Goal: Task Accomplishment & Management: Manage account settings

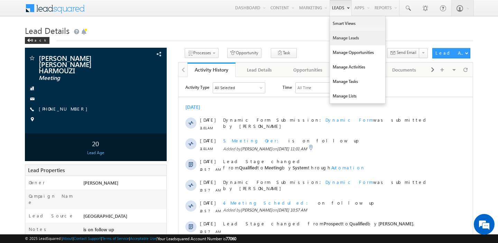
click at [334, 40] on link "Manage Leads" at bounding box center [357, 38] width 55 height 15
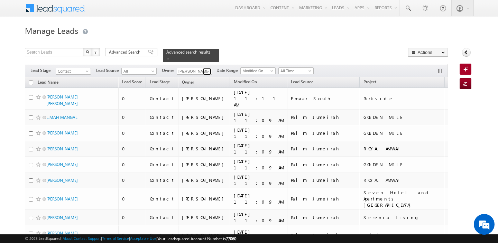
click at [208, 71] on span at bounding box center [208, 72] width 6 height 6
click at [212, 80] on link "hemant yogi hemant.yogi@indglobal.ae" at bounding box center [211, 80] width 69 height 13
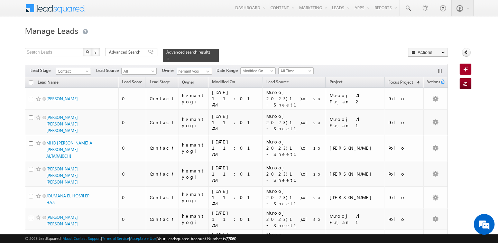
type input "hemant yogi"
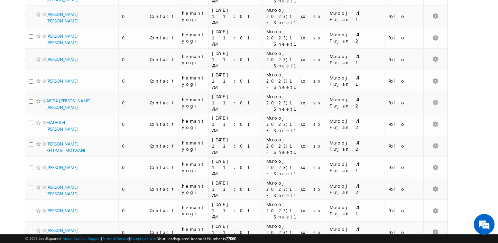
scroll to position [3470, 0]
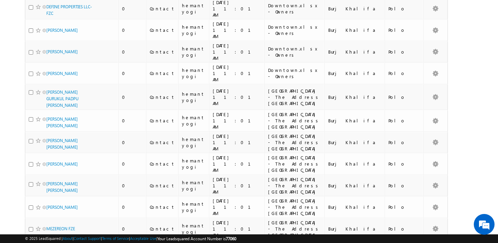
scroll to position [3366, 0]
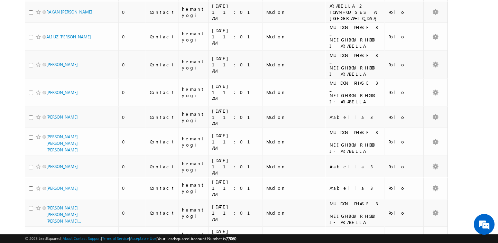
scroll to position [3533, 0]
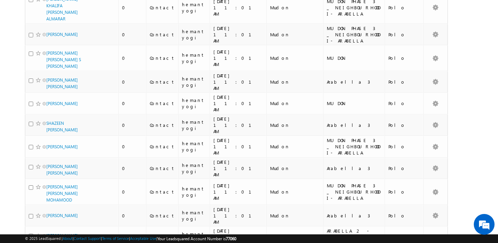
scroll to position [3471, 0]
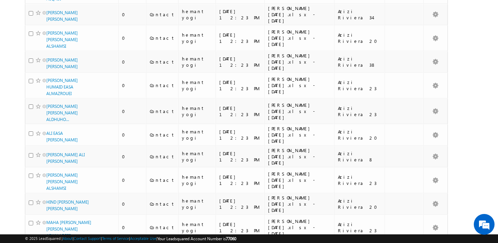
scroll to position [1738, 0]
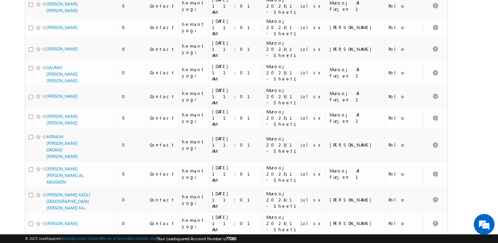
scroll to position [0, 0]
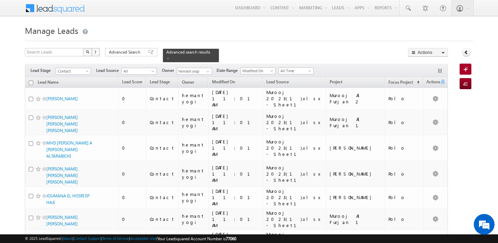
click at [31, 84] on input "checkbox" at bounding box center [31, 83] width 4 height 4
checkbox input "true"
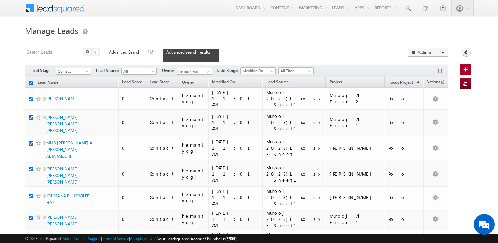
checkbox input "true"
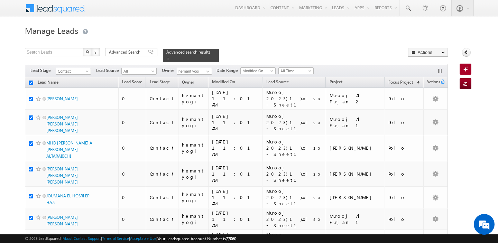
checkbox input "true"
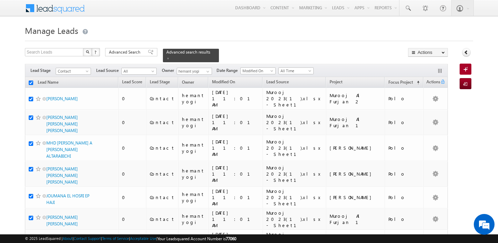
checkbox input "true"
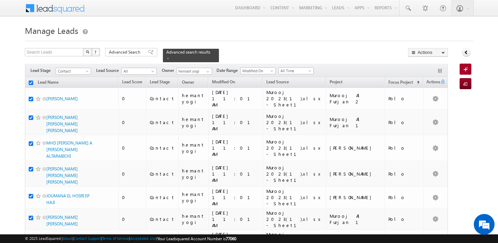
checkbox input "true"
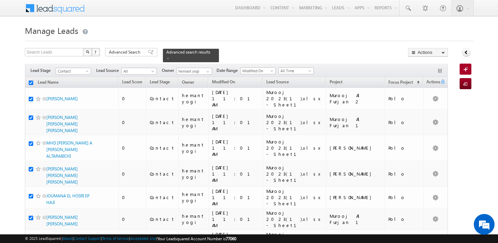
checkbox input "true"
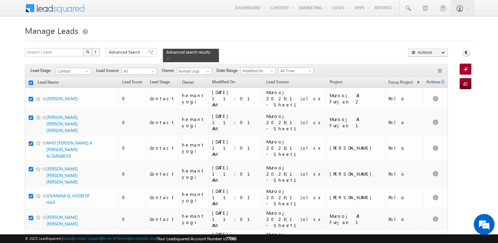
checkbox input "true"
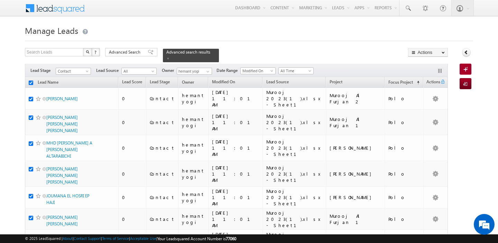
checkbox input "true"
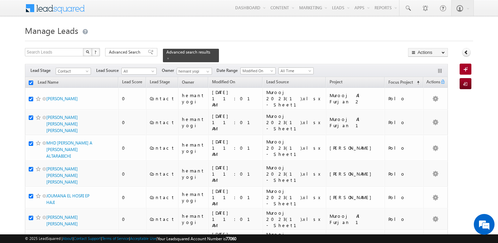
checkbox input "true"
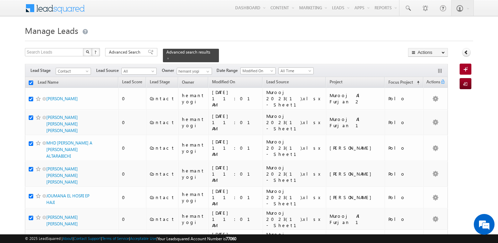
checkbox input "true"
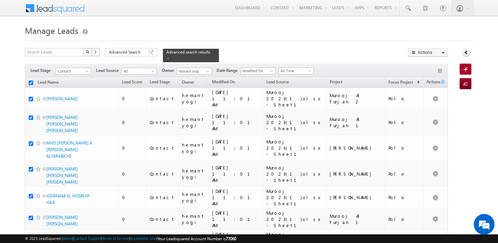
checkbox input "true"
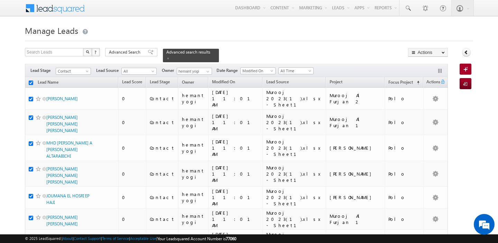
checkbox input "true"
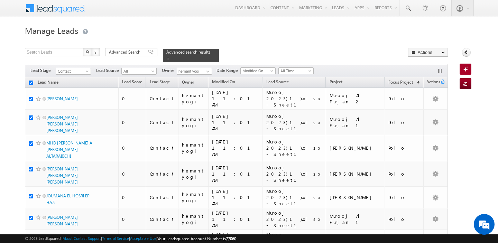
checkbox input "true"
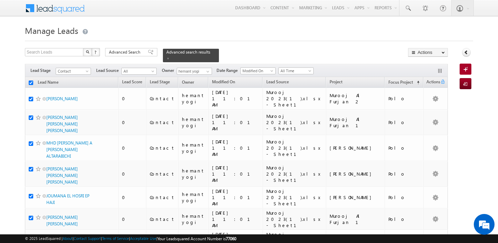
checkbox input "true"
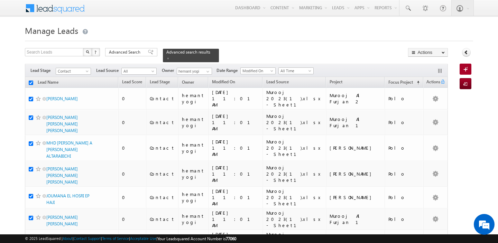
checkbox input "true"
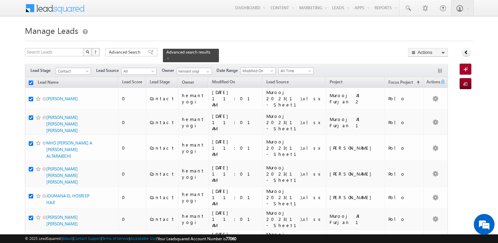
checkbox input "true"
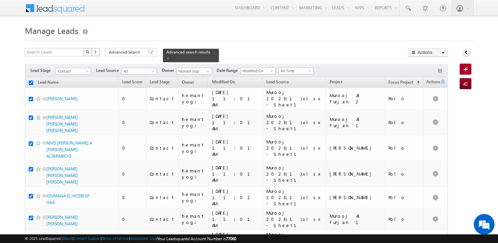
checkbox input "true"
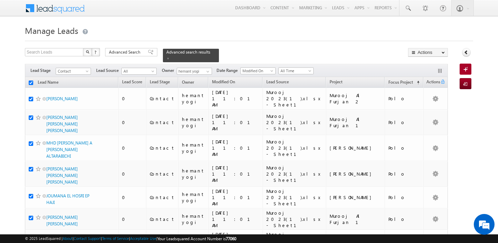
checkbox input "true"
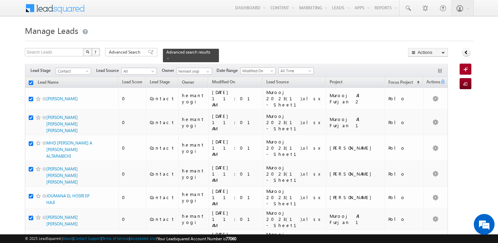
checkbox input "true"
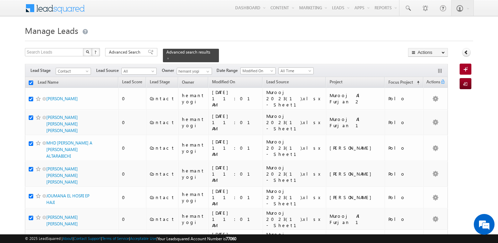
checkbox input "true"
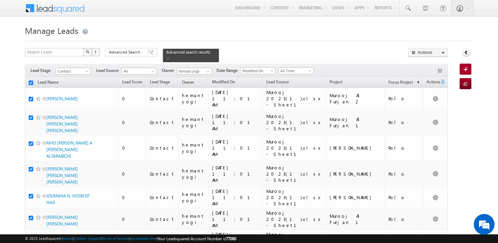
checkbox input "true"
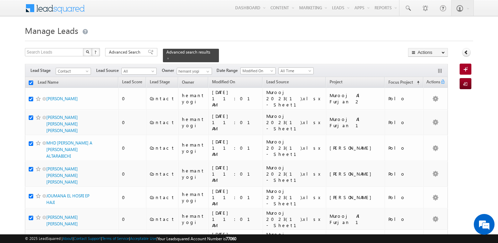
checkbox input "true"
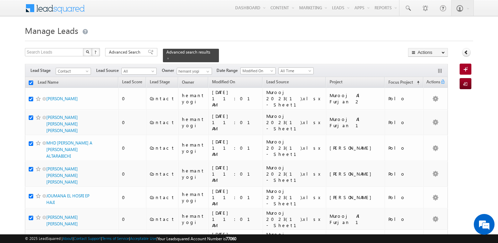
checkbox input "true"
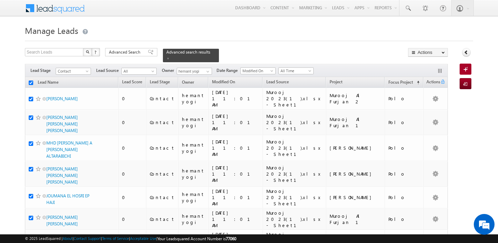
checkbox input "true"
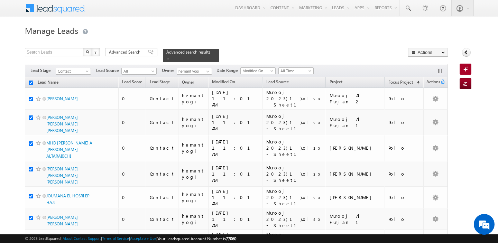
checkbox input "true"
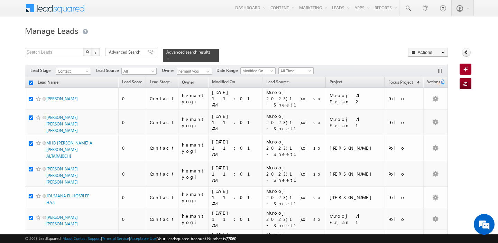
checkbox input "true"
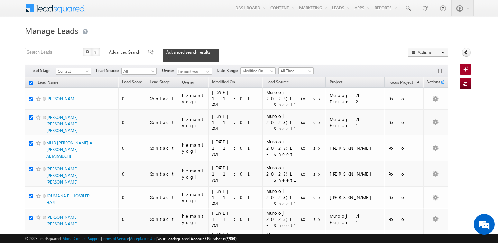
checkbox input "true"
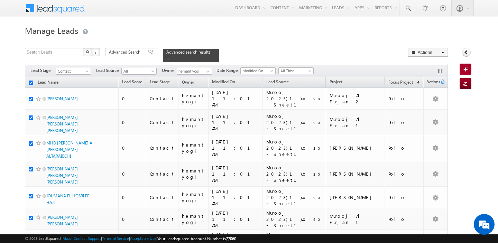
checkbox input "true"
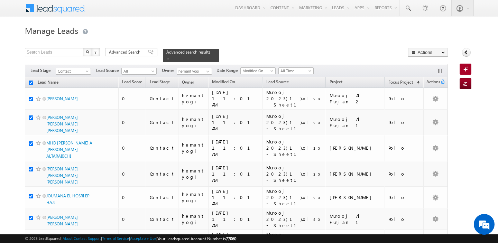
checkbox input "true"
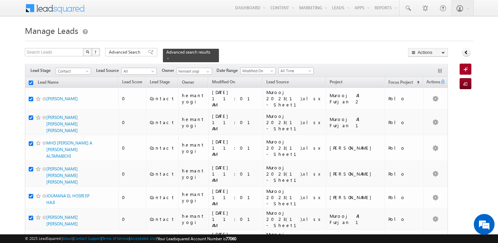
checkbox input "true"
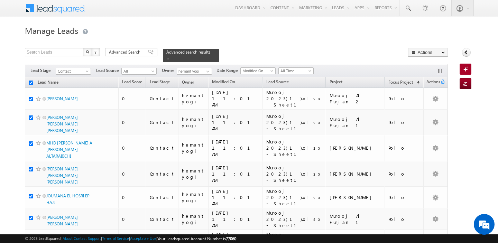
checkbox input "true"
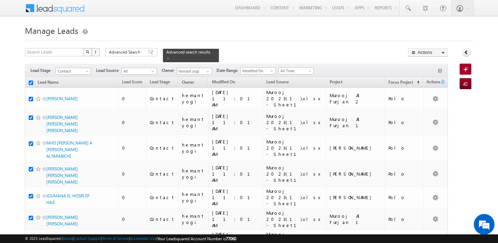
checkbox input "true"
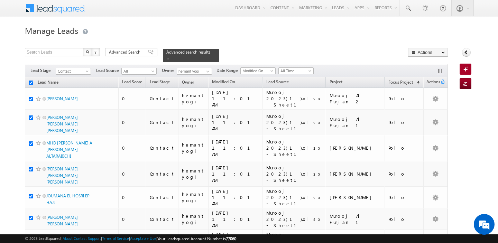
checkbox input "true"
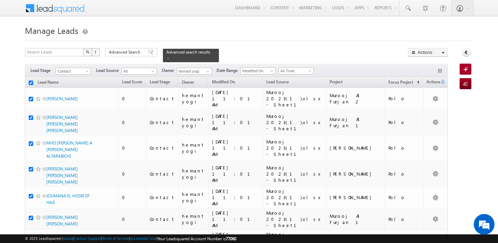
checkbox input "true"
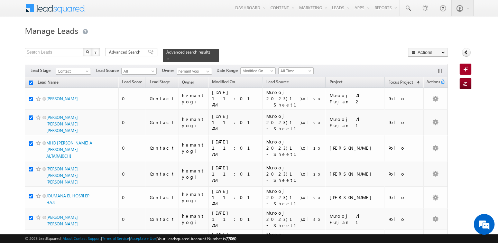
checkbox input "true"
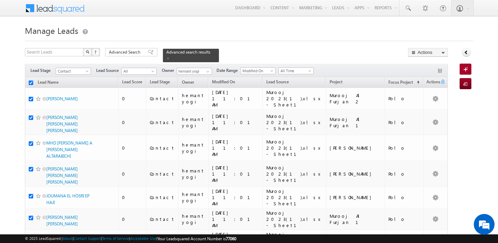
checkbox input "true"
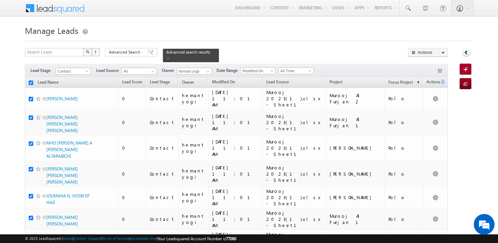
checkbox input "true"
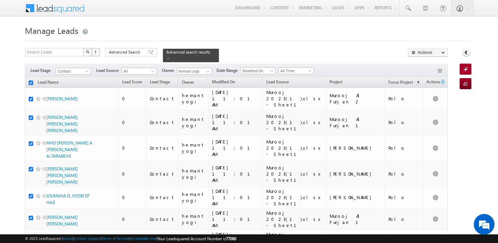
checkbox input "true"
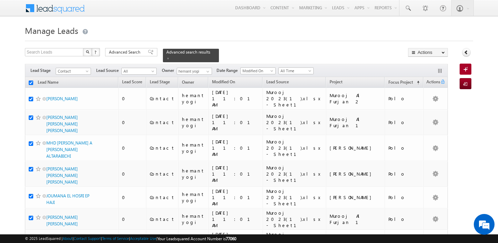
checkbox input "true"
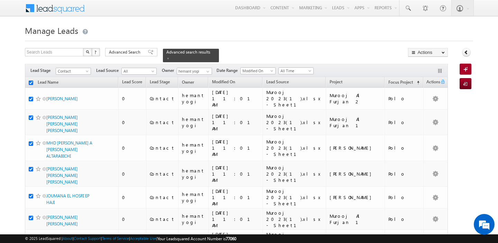
checkbox input "true"
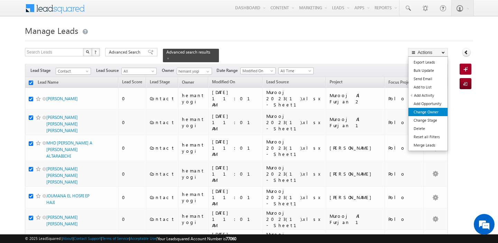
click at [432, 113] on link "Change Owner" at bounding box center [428, 112] width 39 height 8
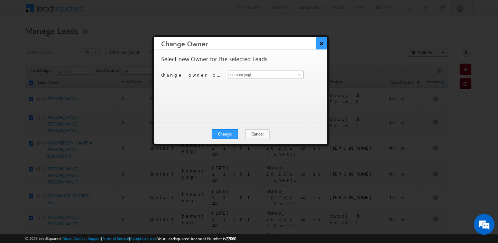
click at [325, 46] on button "×" at bounding box center [321, 43] width 11 height 12
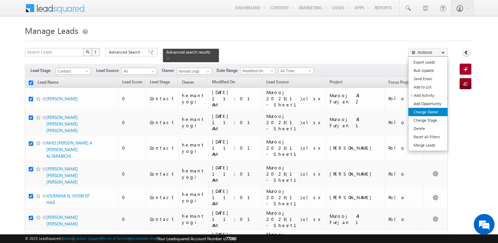
click at [423, 113] on link "Change Owner" at bounding box center [428, 112] width 39 height 8
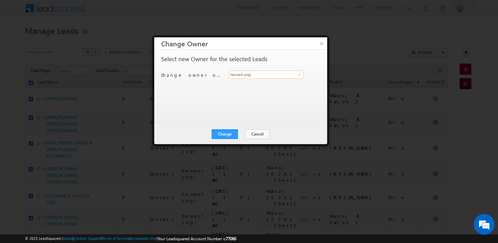
click at [256, 77] on input "hemant yogi" at bounding box center [266, 75] width 75 height 8
click at [264, 86] on span "[PERSON_NAME][EMAIL_ADDRESS][DOMAIN_NAME]" at bounding box center [263, 87] width 62 height 5
click at [227, 137] on button "Change" at bounding box center [225, 134] width 26 height 10
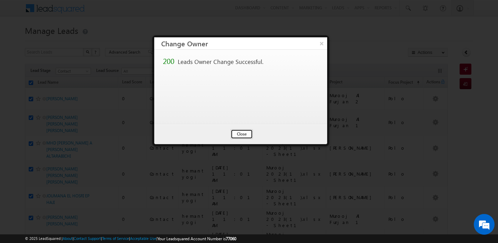
click at [233, 134] on button "Close" at bounding box center [242, 134] width 22 height 10
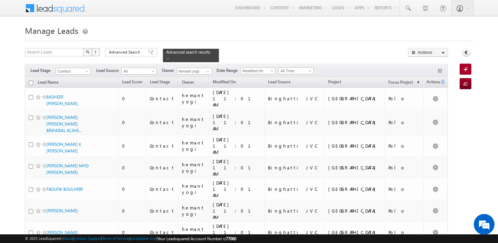
click at [31, 83] on input "checkbox" at bounding box center [31, 83] width 4 height 4
click at [205, 73] on span at bounding box center [208, 72] width 6 height 6
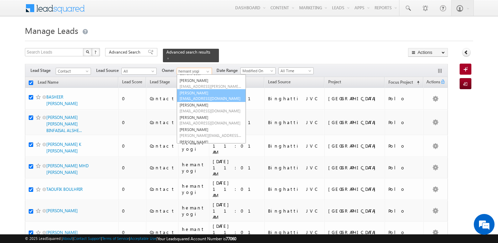
scroll to position [13, 0]
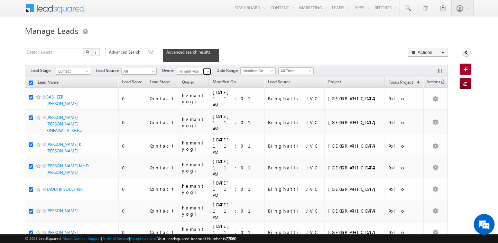
click at [208, 72] on span at bounding box center [208, 72] width 6 height 6
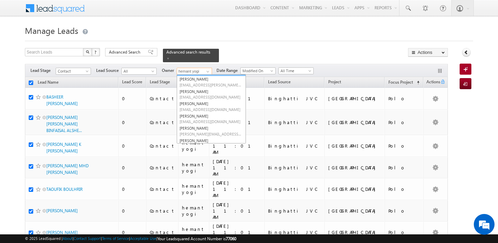
scroll to position [7, 0]
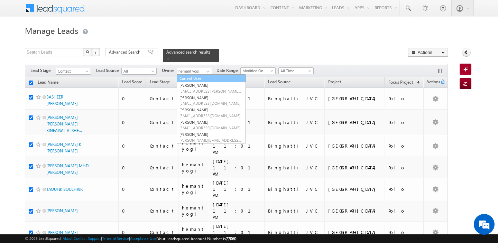
click at [205, 81] on link "Current User" at bounding box center [211, 79] width 69 height 8
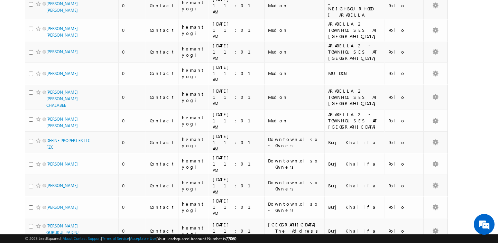
scroll to position [3366, 0]
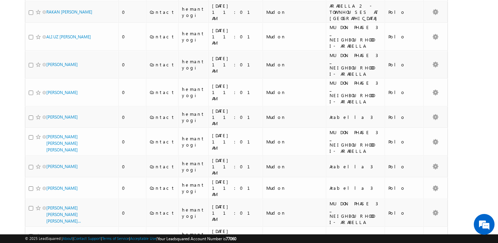
scroll to position [3533, 0]
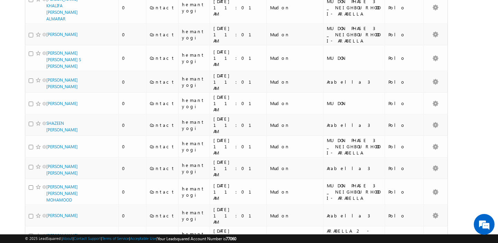
scroll to position [3471, 0]
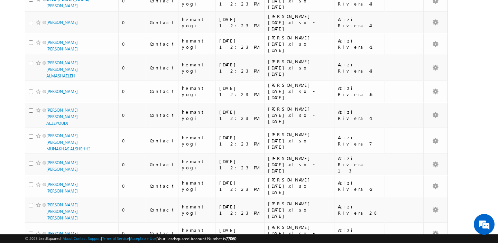
scroll to position [0, 0]
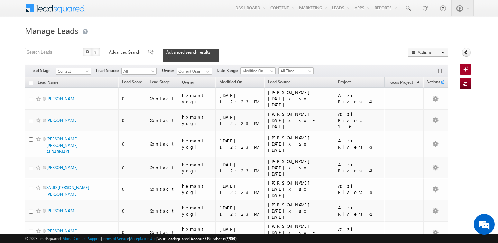
click at [29, 83] on input "checkbox" at bounding box center [31, 83] width 4 height 4
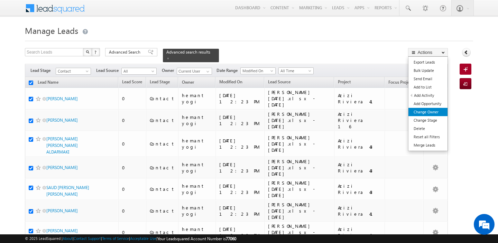
click at [433, 112] on link "Change Owner" at bounding box center [428, 112] width 39 height 8
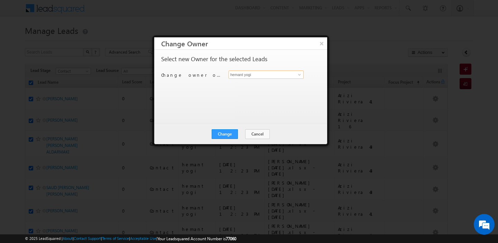
click at [260, 78] on input "hemant yogi" at bounding box center [266, 75] width 75 height 8
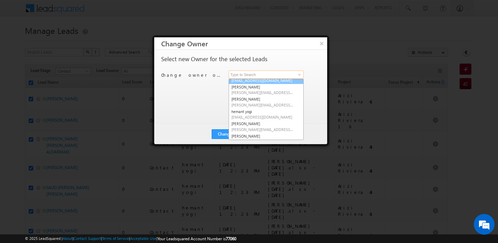
scroll to position [61, 0]
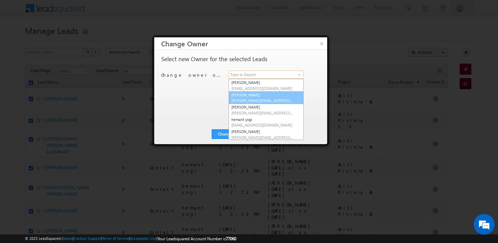
click at [257, 99] on span "[PERSON_NAME][EMAIL_ADDRESS][PERSON_NAME][DOMAIN_NAME]" at bounding box center [263, 100] width 62 height 5
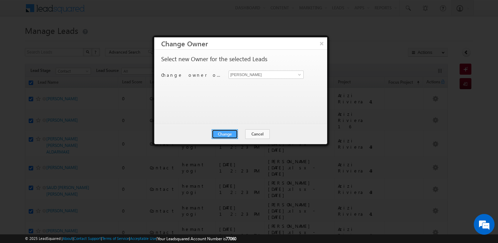
click at [226, 135] on button "Change" at bounding box center [225, 134] width 26 height 10
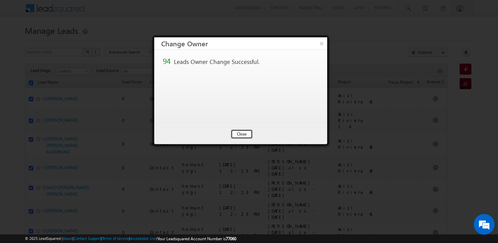
click at [244, 133] on button "Close" at bounding box center [242, 134] width 22 height 10
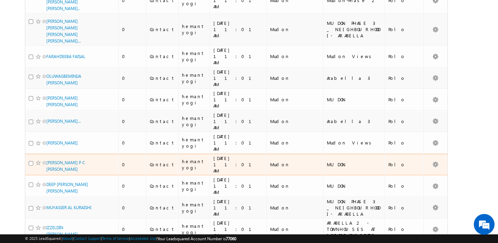
scroll to position [0, 0]
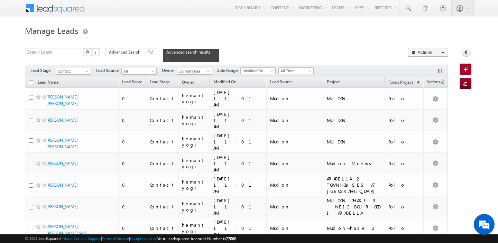
click at [30, 83] on input "checkbox" at bounding box center [31, 83] width 4 height 4
click at [117, 52] on span "Advanced Search" at bounding box center [126, 52] width 34 height 6
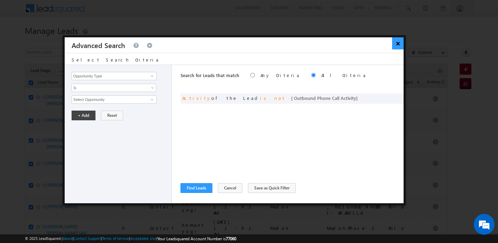
click at [397, 46] on button "×" at bounding box center [398, 43] width 11 height 12
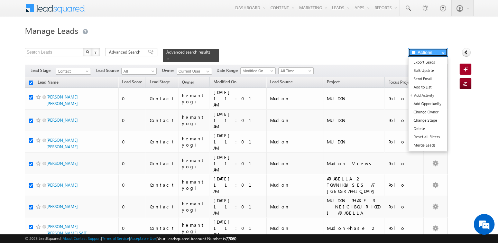
click at [433, 55] on button "Actions" at bounding box center [428, 52] width 40 height 9
click at [434, 75] on link "Bulk Update" at bounding box center [428, 70] width 39 height 8
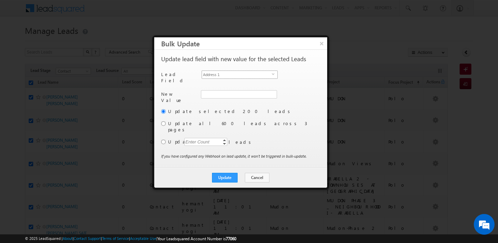
click at [272, 75] on span "select" at bounding box center [275, 74] width 6 height 3
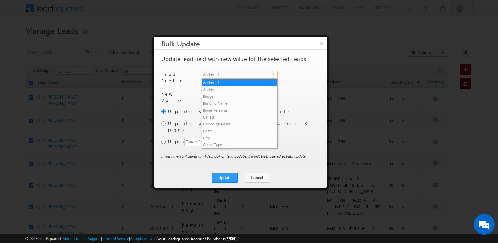
click at [231, 75] on span "Address 1" at bounding box center [237, 75] width 70 height 8
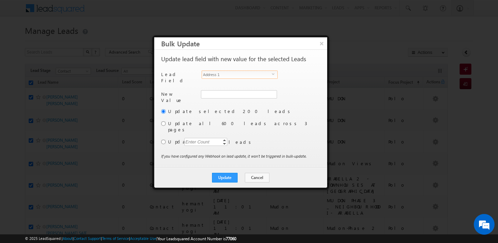
click at [231, 75] on span "Address 1" at bounding box center [237, 75] width 70 height 8
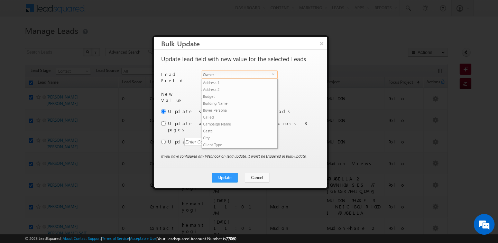
scroll to position [270, 0]
click at [231, 75] on span "Owner" at bounding box center [237, 75] width 70 height 8
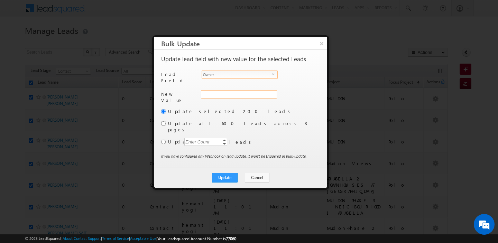
click at [224, 93] on div "Address 1" at bounding box center [238, 98] width 75 height 16
click at [224, 93] on input "hemant yogi" at bounding box center [238, 94] width 75 height 8
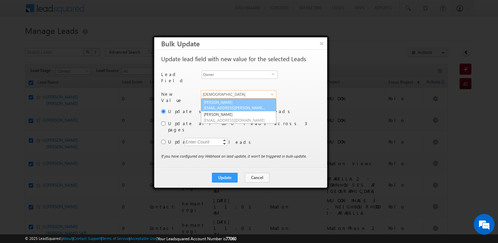
click at [228, 102] on link "[PERSON_NAME] [EMAIL_ADDRESS][PERSON_NAME][DOMAIN_NAME]" at bounding box center [238, 105] width 75 height 13
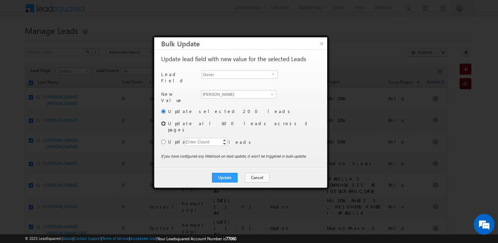
click at [163, 121] on input "radio" at bounding box center [163, 123] width 4 height 4
click at [227, 173] on button "Update" at bounding box center [225, 178] width 26 height 10
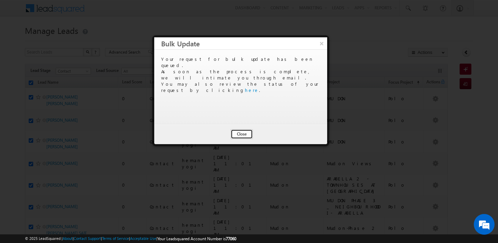
click at [236, 134] on button "Close" at bounding box center [242, 134] width 22 height 10
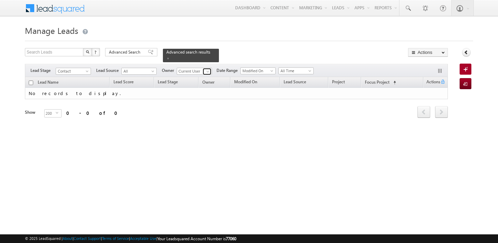
click at [207, 70] on span at bounding box center [208, 72] width 6 height 6
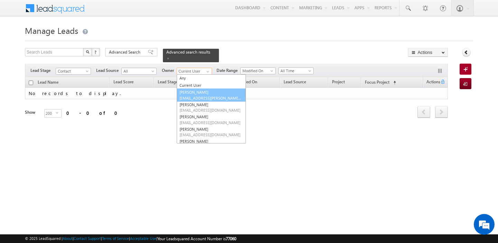
click at [196, 94] on link "[PERSON_NAME] [EMAIL_ADDRESS][PERSON_NAME][DOMAIN_NAME]" at bounding box center [211, 95] width 69 height 13
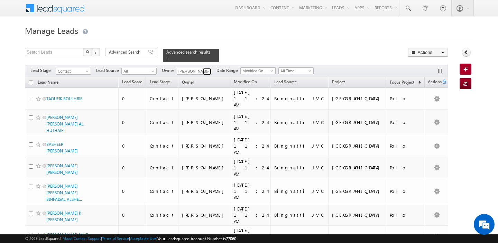
click at [207, 70] on span at bounding box center [208, 72] width 6 height 6
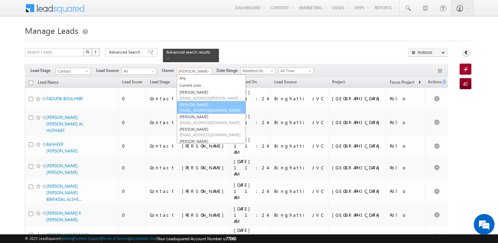
click at [202, 112] on span "[EMAIL_ADDRESS][DOMAIN_NAME]" at bounding box center [211, 110] width 62 height 5
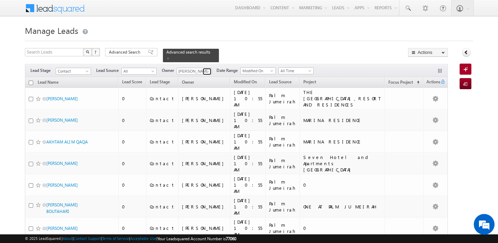
click at [208, 71] on span at bounding box center [208, 72] width 6 height 6
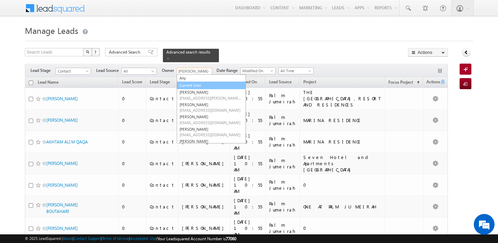
click at [203, 86] on link "Current User" at bounding box center [211, 86] width 69 height 8
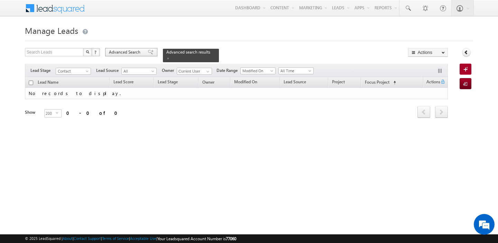
click at [131, 53] on span "Advanced Search" at bounding box center [126, 52] width 34 height 6
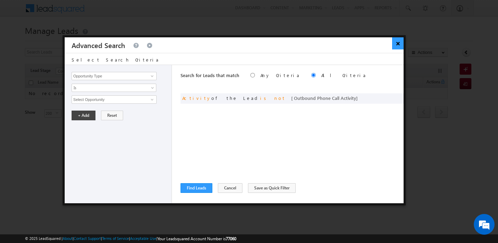
click at [396, 45] on button "×" at bounding box center [398, 43] width 11 height 12
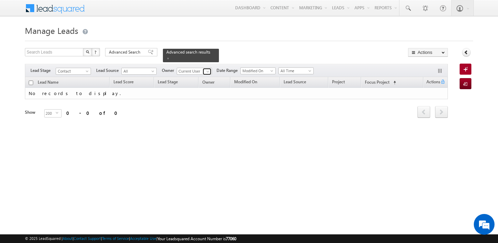
click at [207, 75] on link at bounding box center [207, 71] width 9 height 7
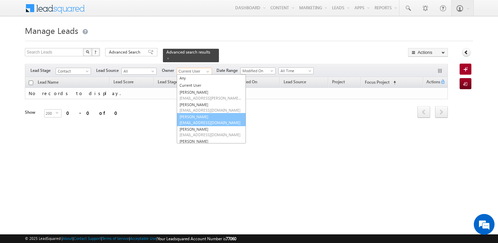
click at [202, 120] on span "[EMAIL_ADDRESS][DOMAIN_NAME]" at bounding box center [211, 122] width 62 height 5
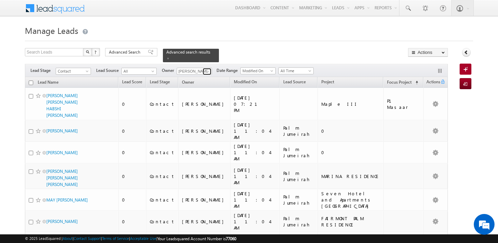
click at [207, 71] on span at bounding box center [208, 72] width 6 height 6
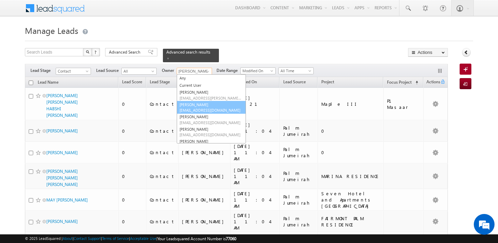
click at [207, 112] on span "[EMAIL_ADDRESS][DOMAIN_NAME]" at bounding box center [211, 110] width 62 height 5
type input "[PERSON_NAME]"
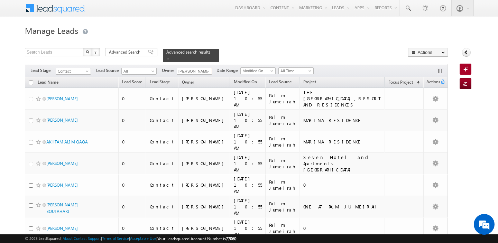
click at [29, 84] on input "checkbox" at bounding box center [31, 83] width 4 height 4
checkbox input "true"
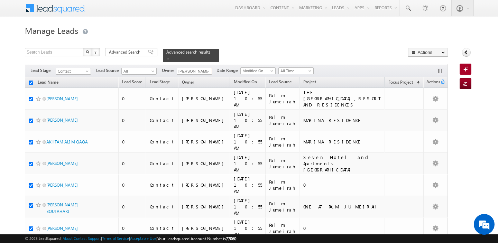
checkbox input "true"
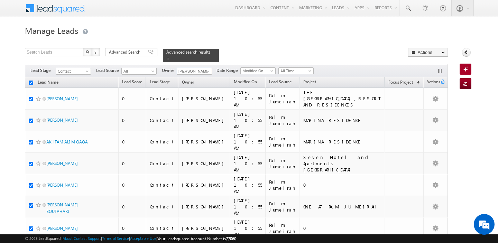
checkbox input "true"
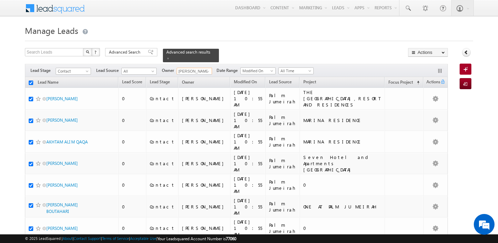
checkbox input "true"
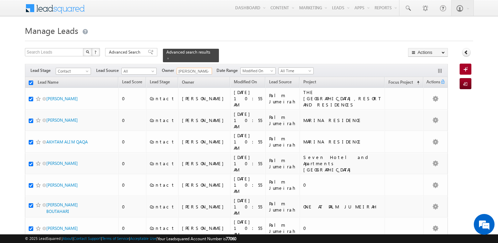
checkbox input "true"
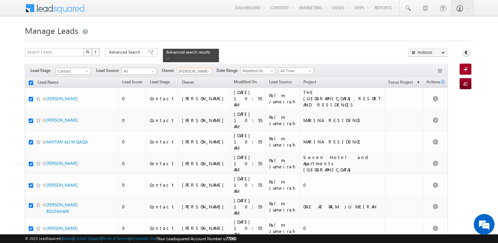
checkbox input "true"
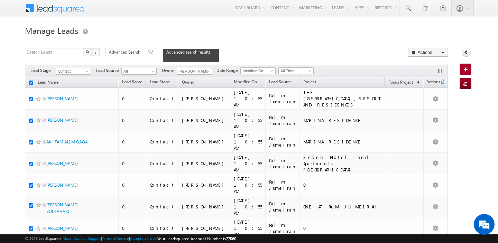
checkbox input "true"
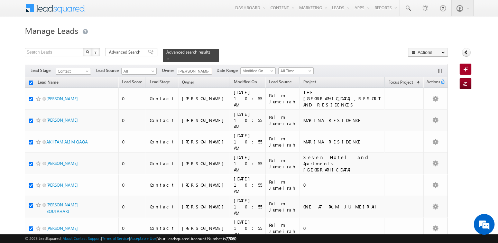
checkbox input "true"
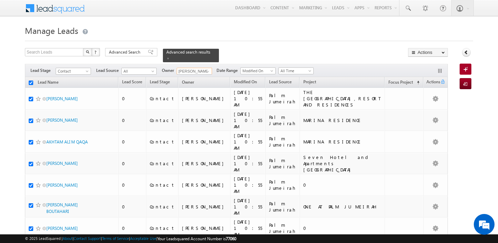
checkbox input "true"
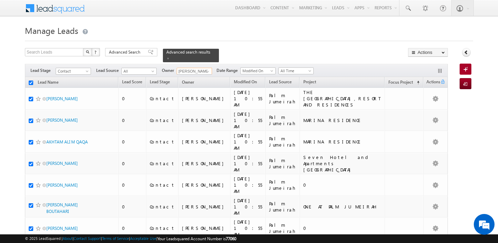
checkbox input "true"
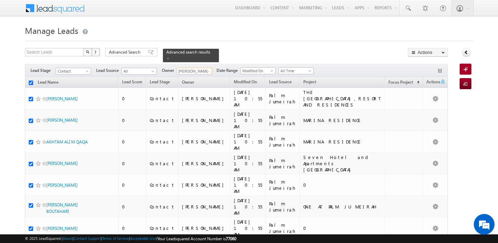
checkbox input "true"
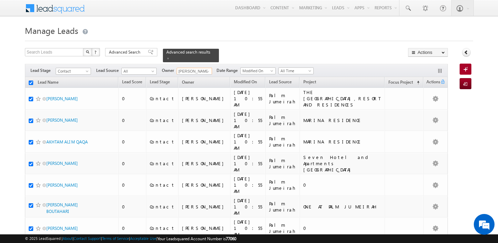
checkbox input "true"
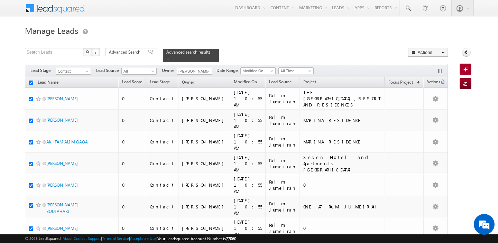
checkbox input "true"
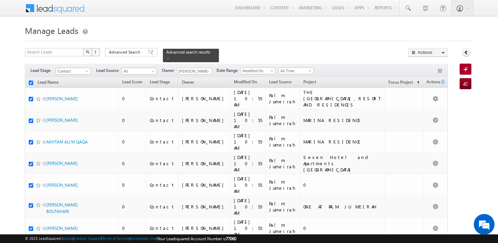
checkbox input "true"
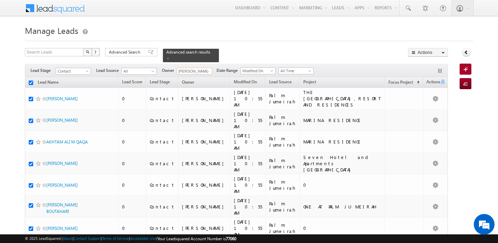
checkbox input "true"
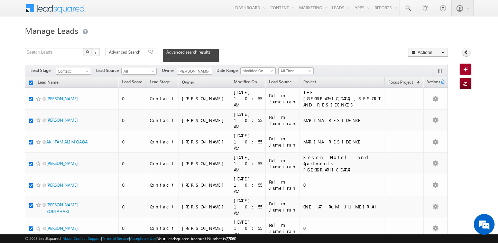
checkbox input "true"
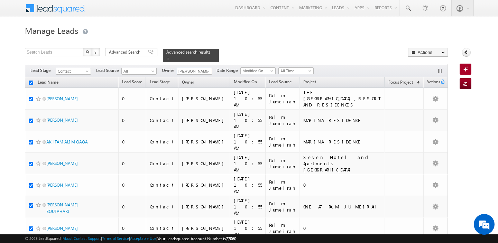
checkbox input "true"
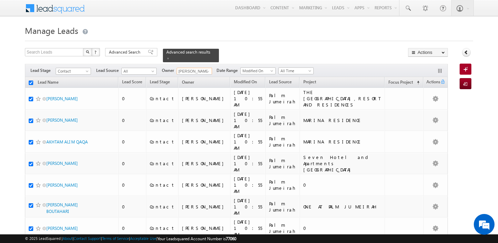
checkbox input "true"
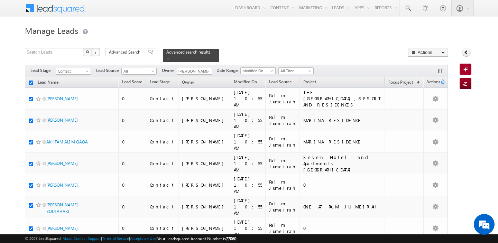
checkbox input "true"
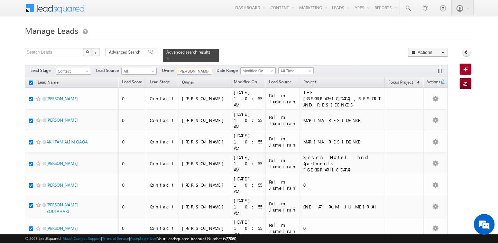
checkbox input "true"
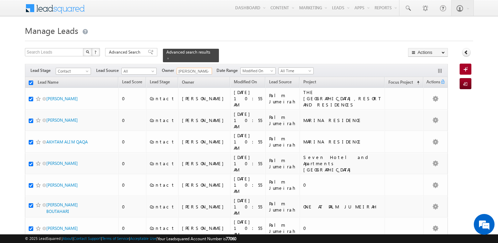
checkbox input "true"
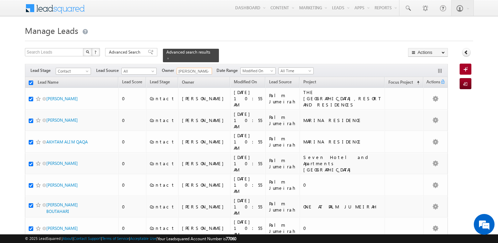
checkbox input "true"
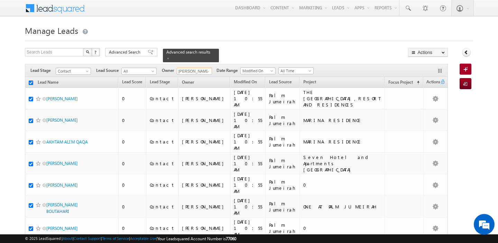
checkbox input "true"
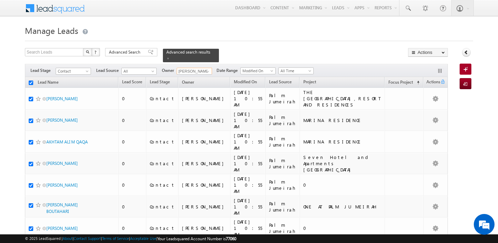
checkbox input "true"
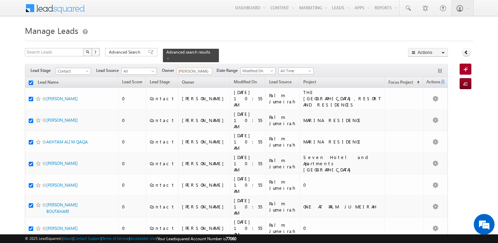
checkbox input "true"
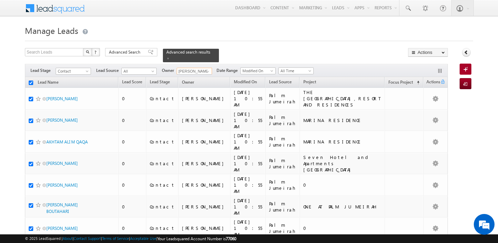
checkbox input "true"
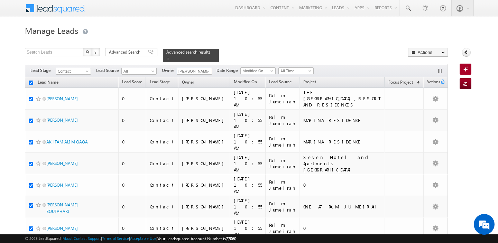
checkbox input "true"
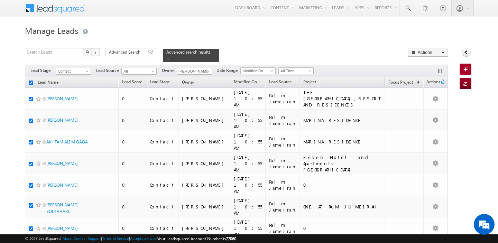
checkbox input "true"
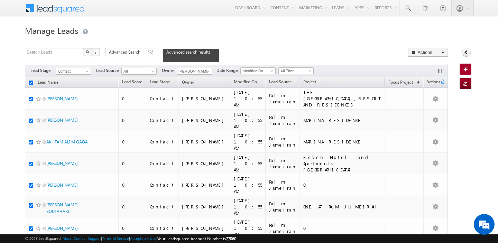
checkbox input "true"
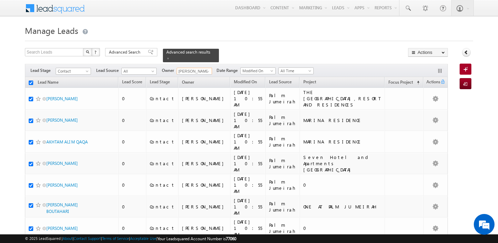
checkbox input "true"
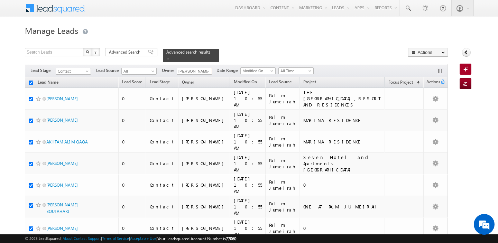
checkbox input "true"
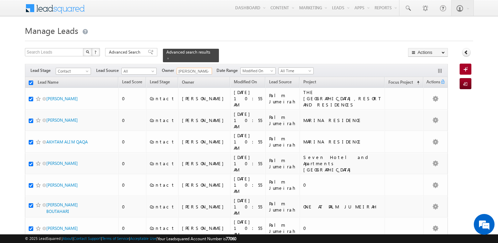
checkbox input "true"
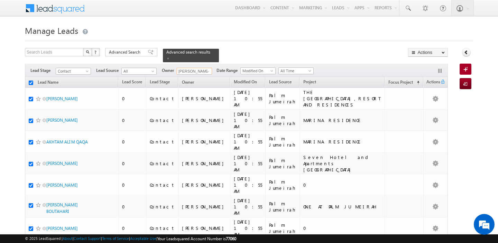
checkbox input "true"
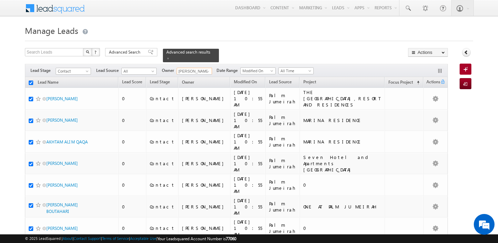
checkbox input "true"
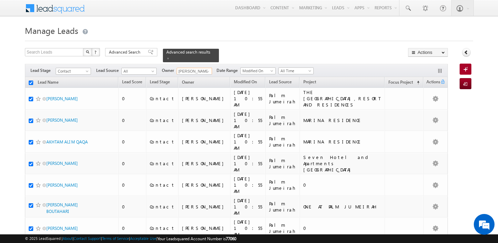
checkbox input "true"
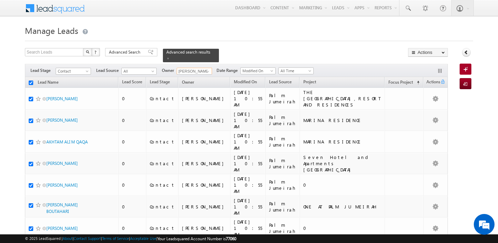
checkbox input "true"
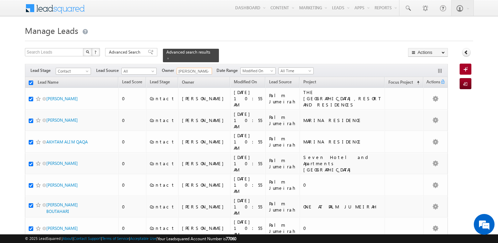
checkbox input "true"
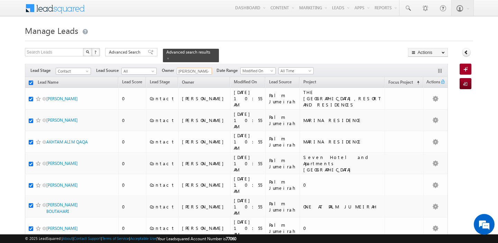
checkbox input "true"
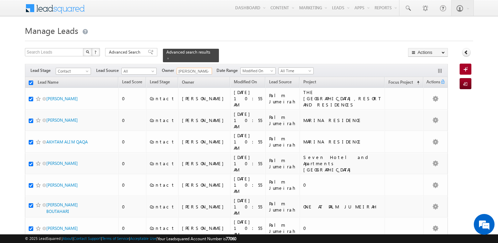
checkbox input "true"
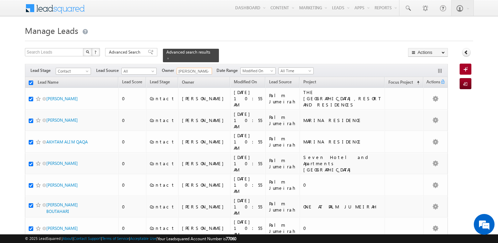
checkbox input "true"
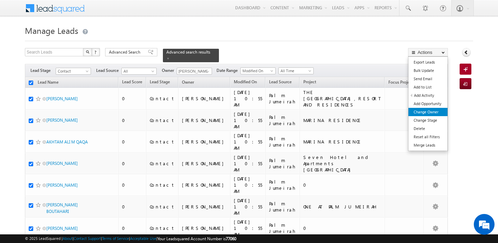
click at [433, 111] on link "Change Owner" at bounding box center [428, 112] width 39 height 8
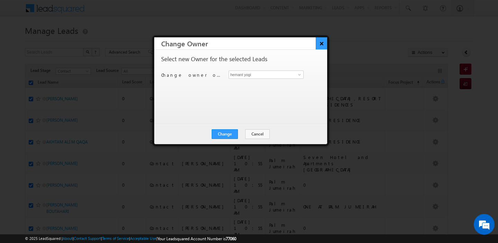
click at [324, 45] on button "×" at bounding box center [321, 43] width 11 height 12
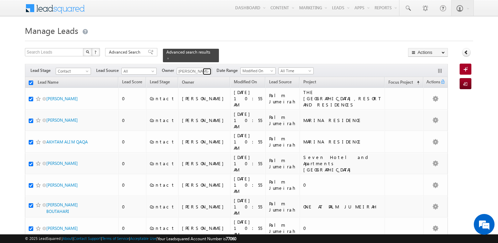
click at [206, 71] on span at bounding box center [208, 72] width 6 height 6
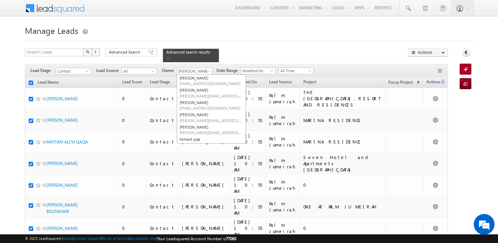
scroll to position [52, 0]
click at [203, 105] on link "[PERSON_NAME] [PERSON_NAME][EMAIL_ADDRESS][DOMAIN_NAME]" at bounding box center [211, 105] width 69 height 13
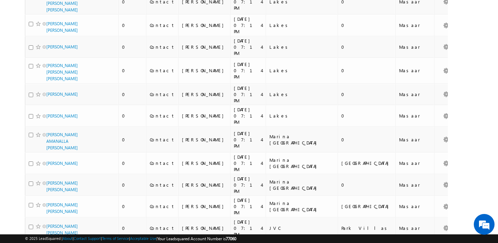
scroll to position [0, 0]
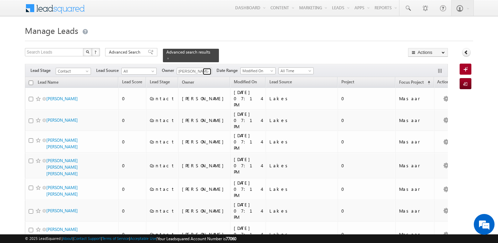
click at [207, 72] on span at bounding box center [208, 72] width 6 height 6
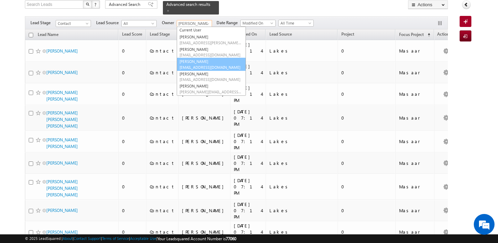
scroll to position [7, 0]
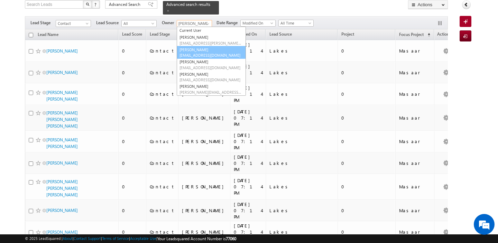
click at [205, 48] on link "[PERSON_NAME] [PERSON_NAME][EMAIL_ADDRESS][DOMAIN_NAME]" at bounding box center [211, 52] width 69 height 13
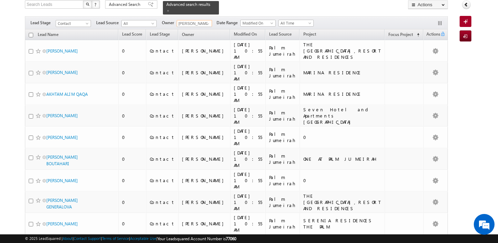
click at [31, 37] on input "checkbox" at bounding box center [31, 35] width 4 height 4
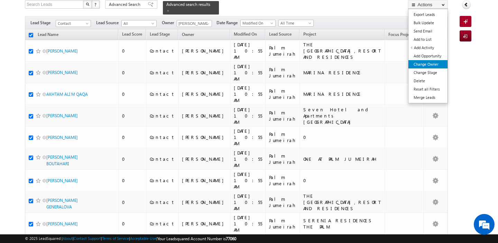
click at [429, 64] on link "Change Owner" at bounding box center [428, 64] width 39 height 8
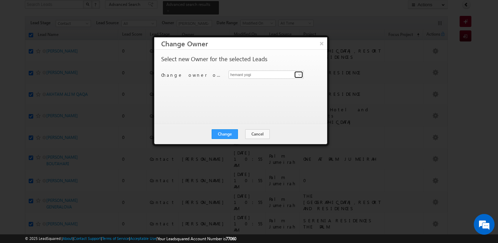
click at [298, 77] on span at bounding box center [300, 75] width 6 height 6
click at [278, 82] on link "[PERSON_NAME] [PERSON_NAME][EMAIL_ADDRESS][DOMAIN_NAME]" at bounding box center [266, 85] width 75 height 13
click at [229, 134] on button "Change" at bounding box center [225, 134] width 26 height 10
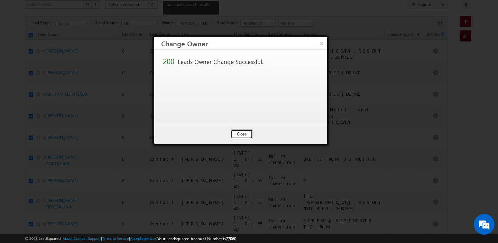
click at [235, 135] on button "Close" at bounding box center [242, 134] width 22 height 10
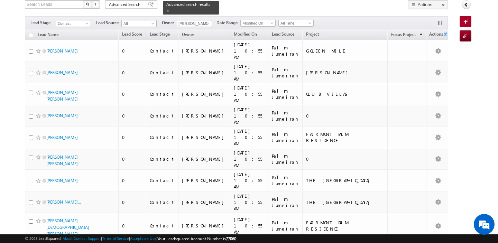
click at [30, 35] on input "checkbox" at bounding box center [31, 35] width 4 height 4
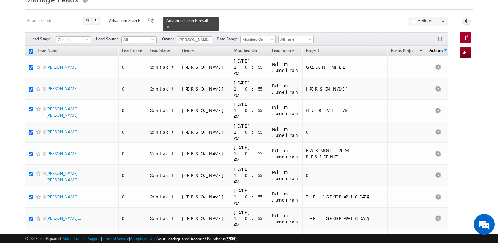
scroll to position [2, 0]
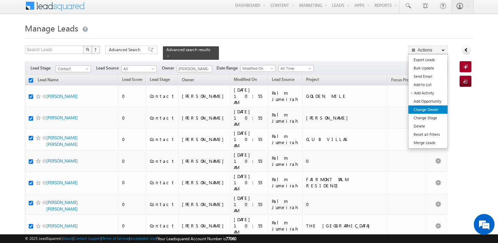
click at [432, 111] on link "Change Owner" at bounding box center [428, 110] width 39 height 8
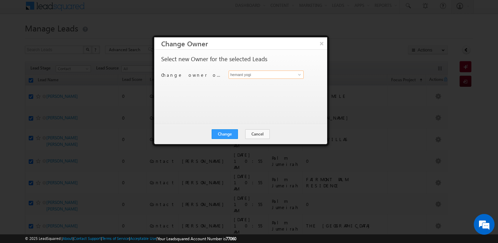
click at [283, 74] on input "hemant yogi" at bounding box center [266, 75] width 75 height 8
click at [267, 83] on link "[PERSON_NAME] [PERSON_NAME][EMAIL_ADDRESS][DOMAIN_NAME]" at bounding box center [266, 85] width 75 height 13
click at [225, 132] on button "Change" at bounding box center [225, 134] width 26 height 10
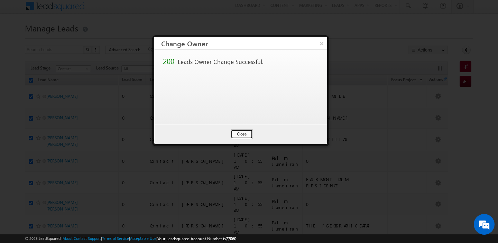
click at [240, 133] on button "Close" at bounding box center [242, 134] width 22 height 10
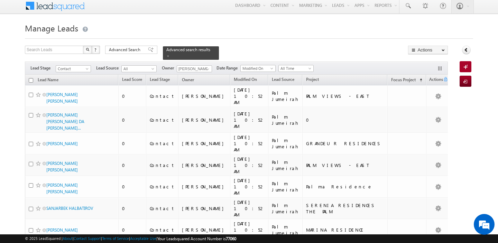
click at [31, 78] on input "checkbox" at bounding box center [31, 80] width 4 height 4
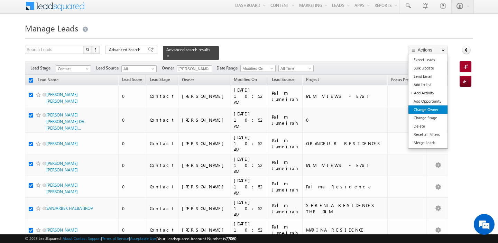
click at [437, 111] on link "Change Owner" at bounding box center [428, 110] width 39 height 8
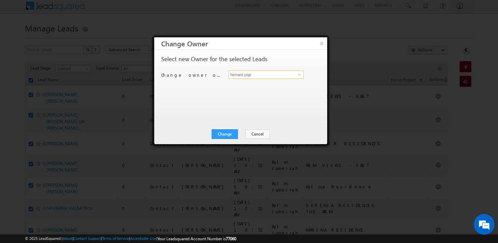
click at [287, 76] on input "hemant yogi" at bounding box center [266, 75] width 75 height 8
click at [255, 82] on link "[PERSON_NAME] [PERSON_NAME][EMAIL_ADDRESS][DOMAIN_NAME]" at bounding box center [266, 85] width 75 height 13
click at [225, 138] on button "Change" at bounding box center [225, 134] width 26 height 10
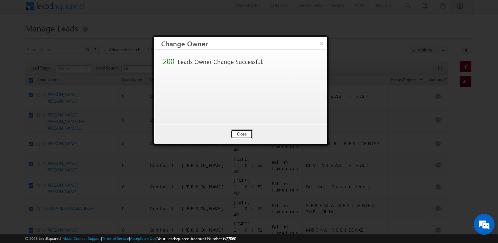
click at [238, 134] on button "Close" at bounding box center [242, 134] width 22 height 10
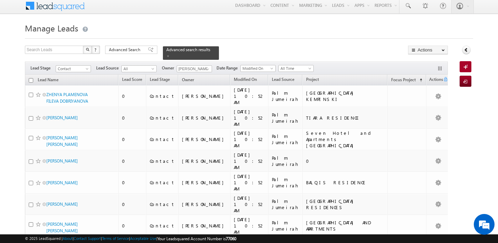
click at [30, 80] on input "checkbox" at bounding box center [31, 80] width 4 height 4
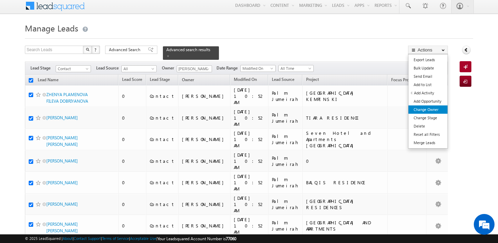
click at [429, 110] on link "Change Owner" at bounding box center [428, 110] width 39 height 8
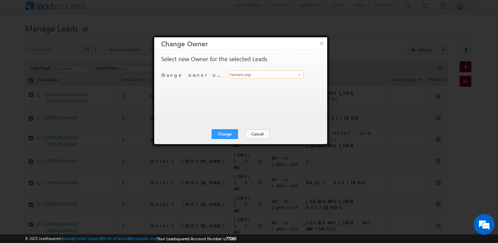
click at [294, 73] on input "hemant yogi" at bounding box center [266, 75] width 75 height 8
click at [273, 87] on span "[EMAIL_ADDRESS][DOMAIN_NAME]" at bounding box center [263, 87] width 62 height 5
click at [228, 132] on button "Change" at bounding box center [225, 134] width 26 height 10
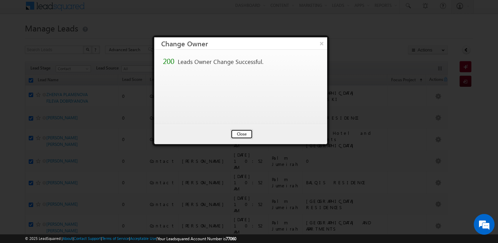
click at [240, 133] on button "Close" at bounding box center [242, 134] width 22 height 10
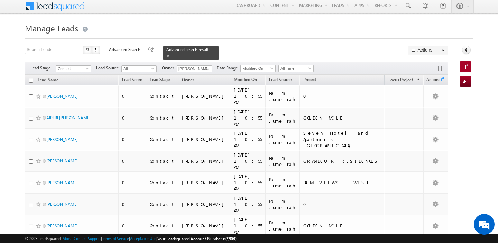
click at [33, 80] on input "checkbox" at bounding box center [31, 80] width 4 height 4
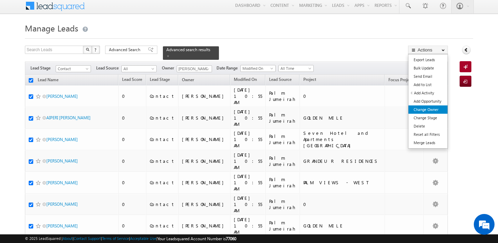
click at [425, 109] on link "Change Owner" at bounding box center [428, 110] width 39 height 8
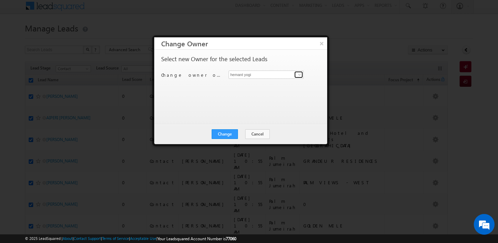
click at [298, 76] on span at bounding box center [300, 75] width 6 height 6
click at [238, 88] on span "[PERSON_NAME][EMAIL_ADDRESS][DOMAIN_NAME]" at bounding box center [263, 87] width 62 height 5
click at [227, 135] on button "Change" at bounding box center [225, 134] width 26 height 10
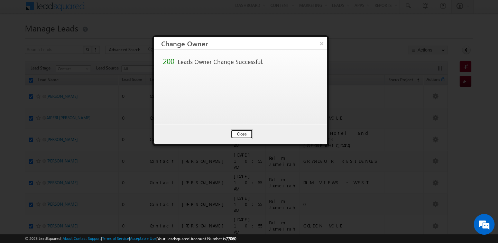
click at [242, 134] on button "Close" at bounding box center [242, 134] width 22 height 10
